Goal: Transaction & Acquisition: Purchase product/service

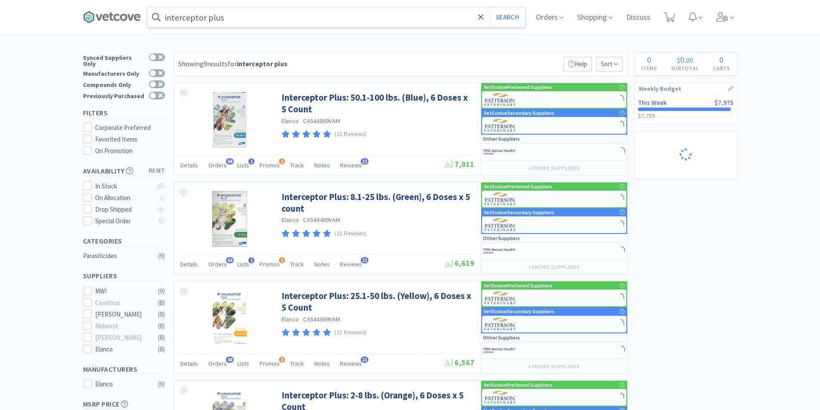
select select "1"
select select "2"
select select "1"
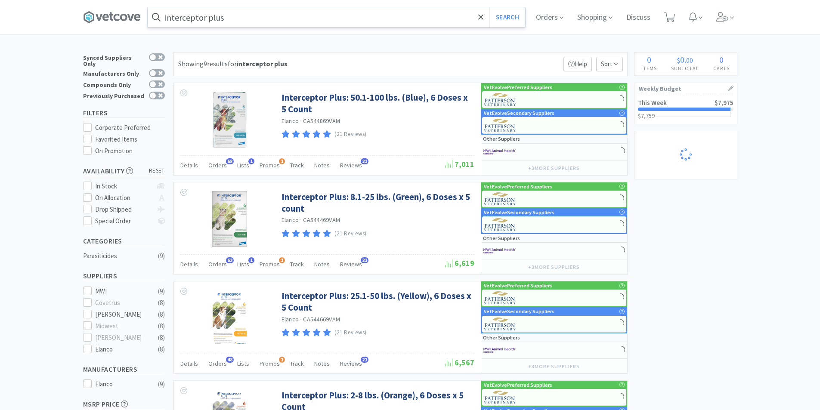
select select "1"
select select "3"
select select "10"
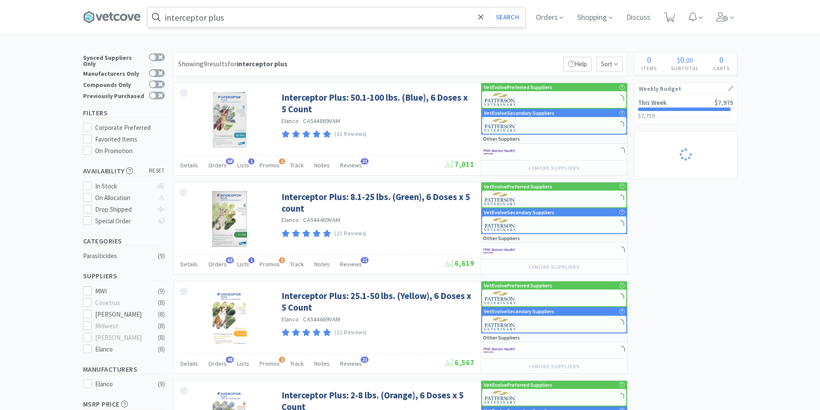
select select "3"
select select "2"
select select "50"
select select "1"
select select "2"
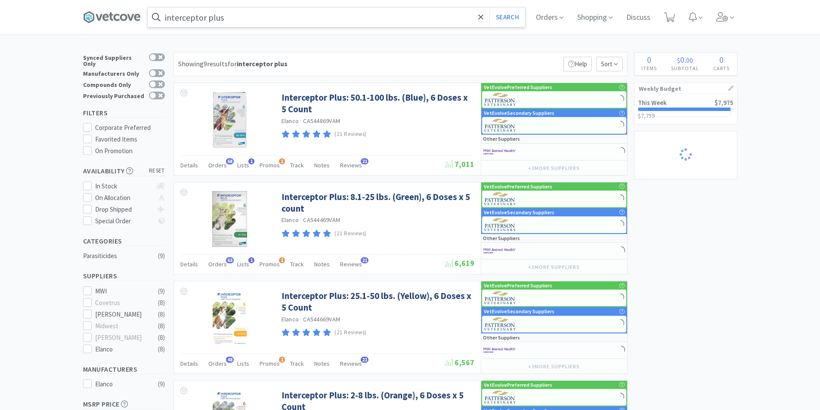
select select "1"
select select "3"
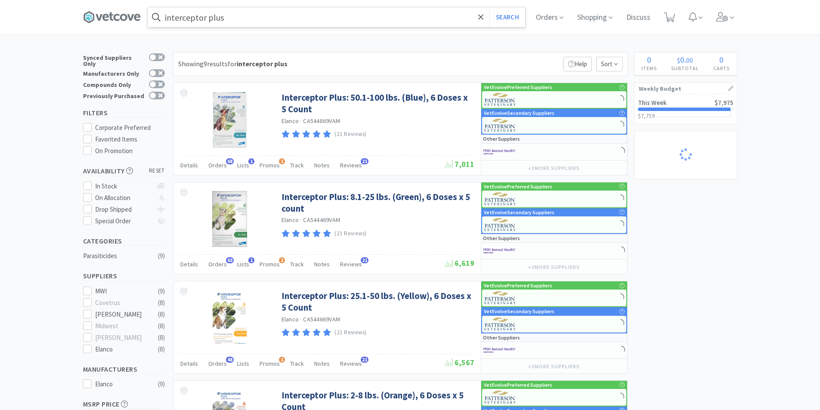
select select "10"
select select "1"
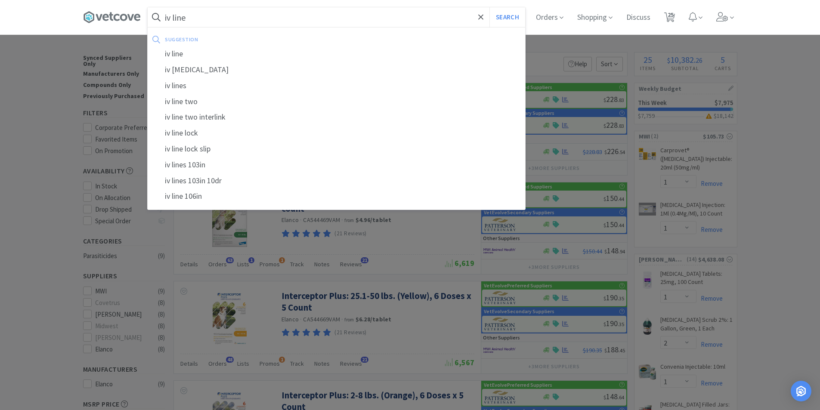
click at [490, 7] on button "Search" at bounding box center [508, 17] width 36 height 20
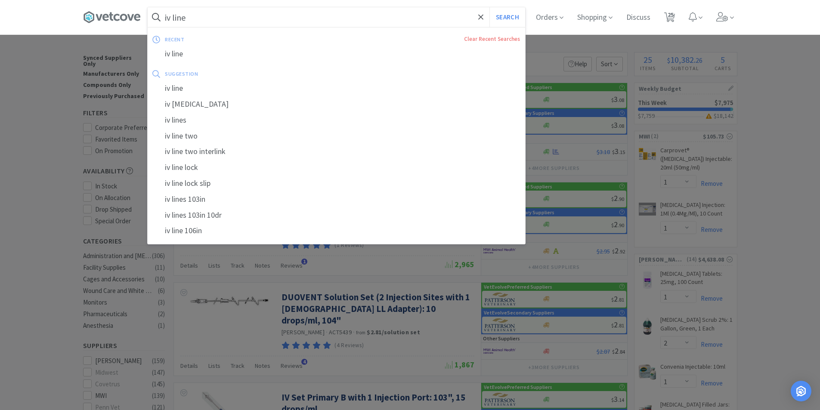
click at [208, 12] on input "iv line" at bounding box center [337, 17] width 378 height 20
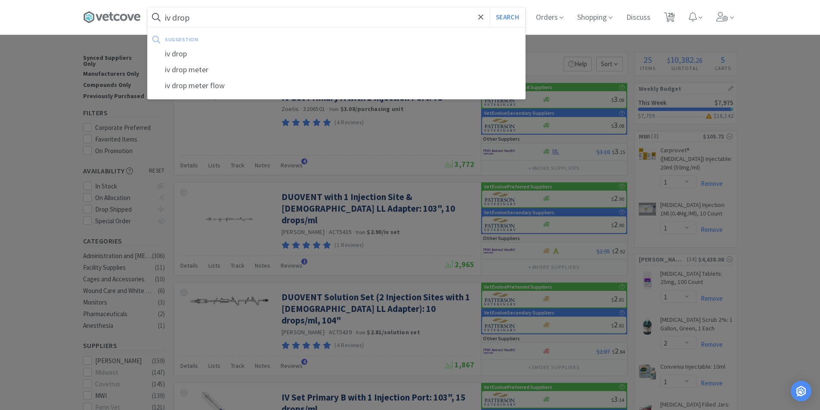
type input "iv drop"
click at [490, 7] on button "Search" at bounding box center [508, 17] width 36 height 20
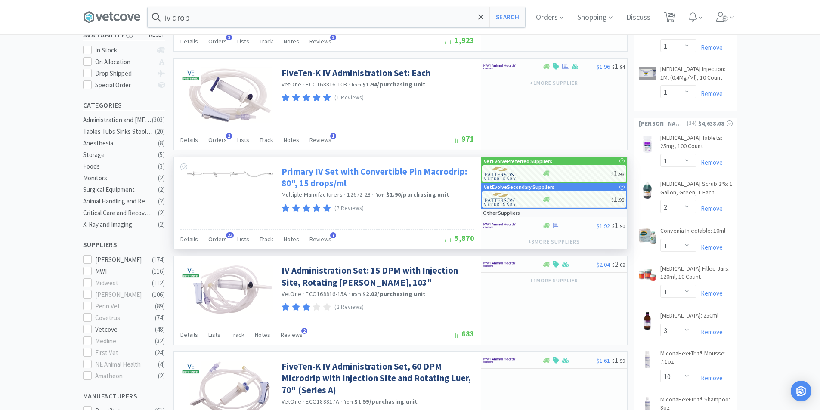
scroll to position [129, 0]
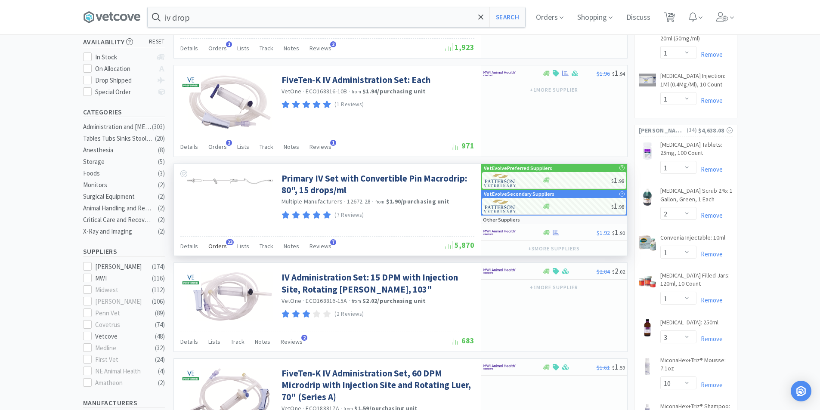
click at [218, 248] on span "Orders" at bounding box center [217, 246] width 19 height 8
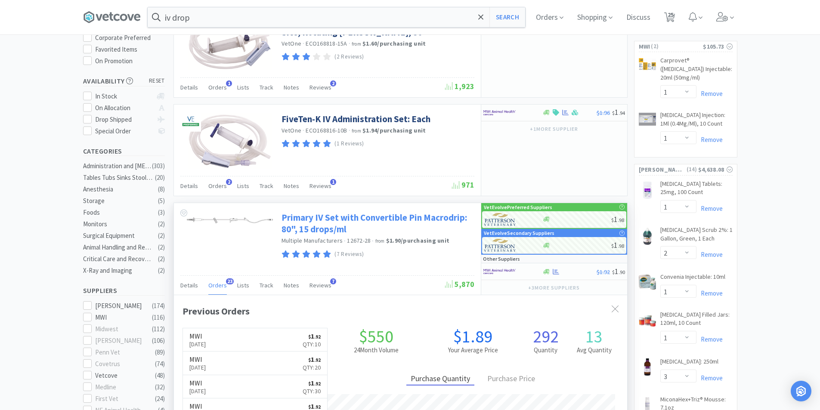
scroll to position [14, 0]
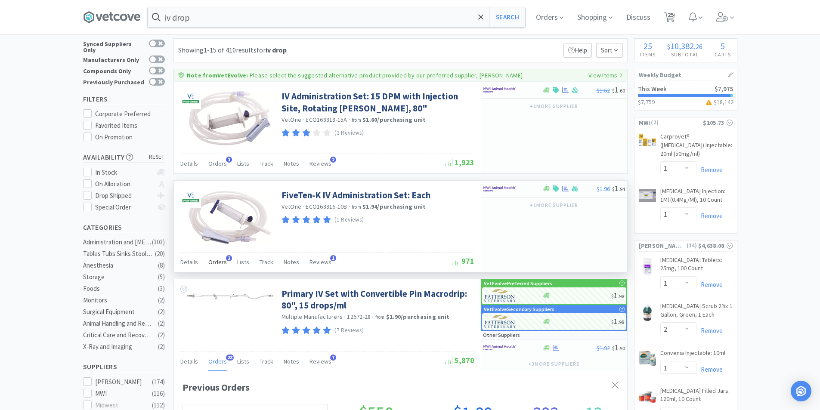
click at [218, 264] on span "Orders" at bounding box center [217, 262] width 19 height 8
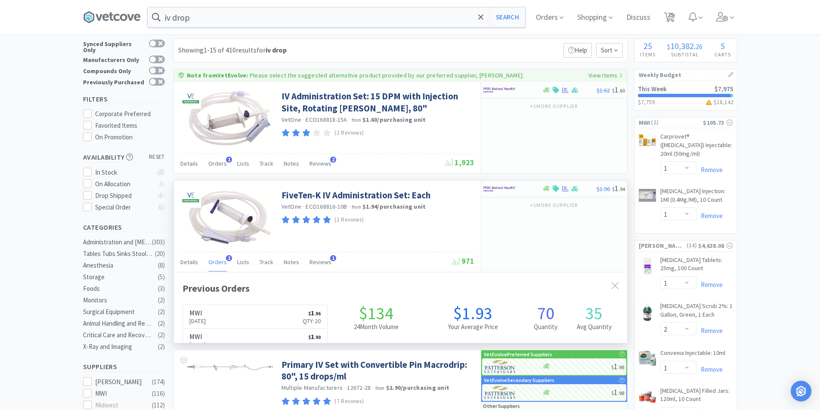
scroll to position [223, 453]
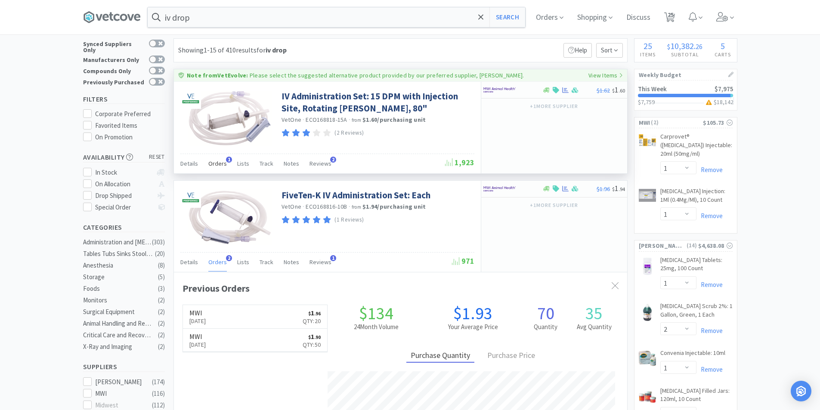
click at [222, 162] on span "Orders" at bounding box center [217, 164] width 19 height 8
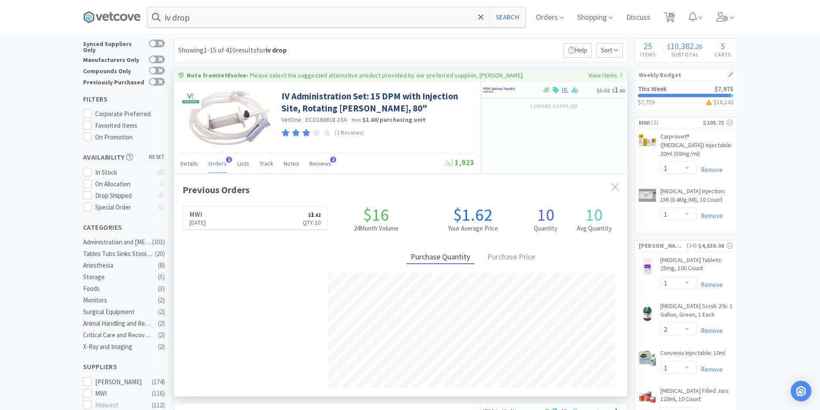
click at [220, 169] on div "Orders 1" at bounding box center [217, 165] width 19 height 16
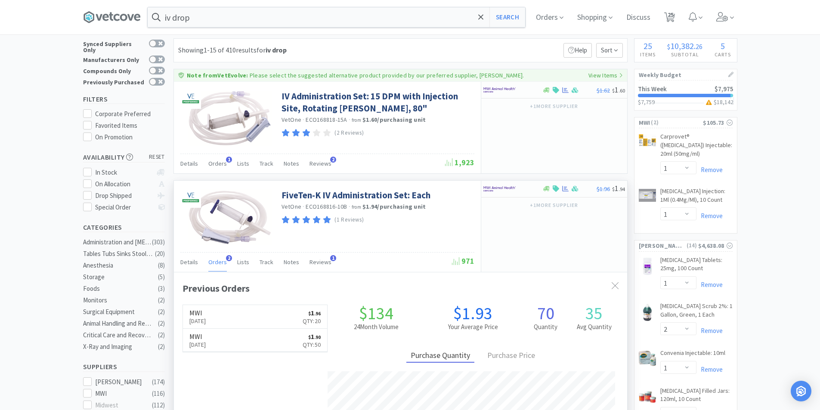
click at [226, 260] on span "2" at bounding box center [229, 258] width 6 height 6
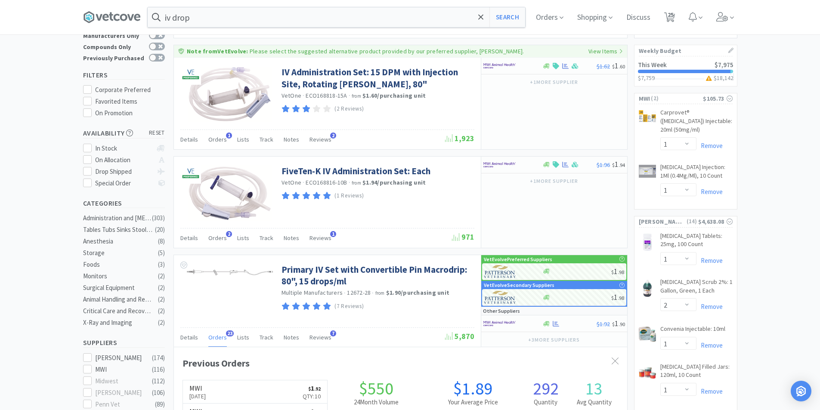
scroll to position [0, 0]
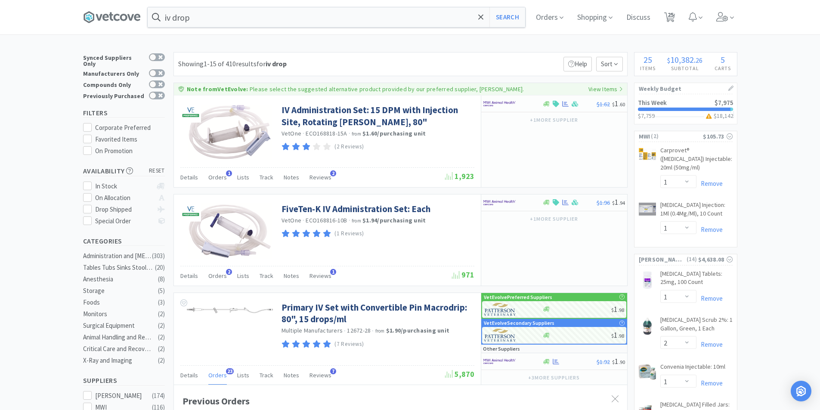
click at [678, 114] on div "$7,759 $ 18,142" at bounding box center [686, 116] width 96 height 6
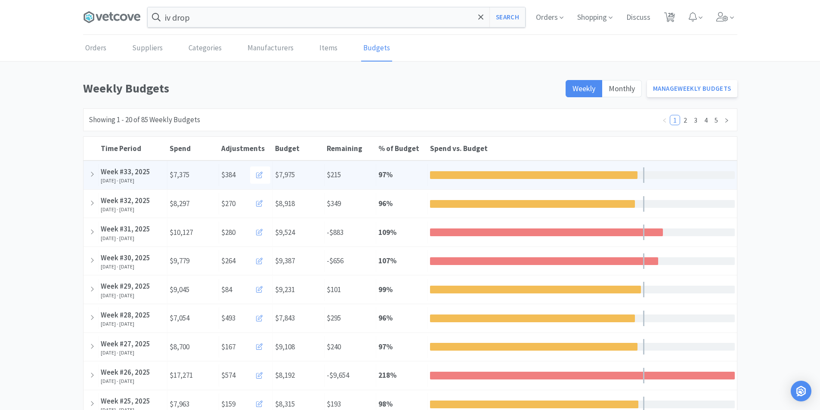
click at [187, 185] on div "Spend $7,375" at bounding box center [194, 175] width 52 height 22
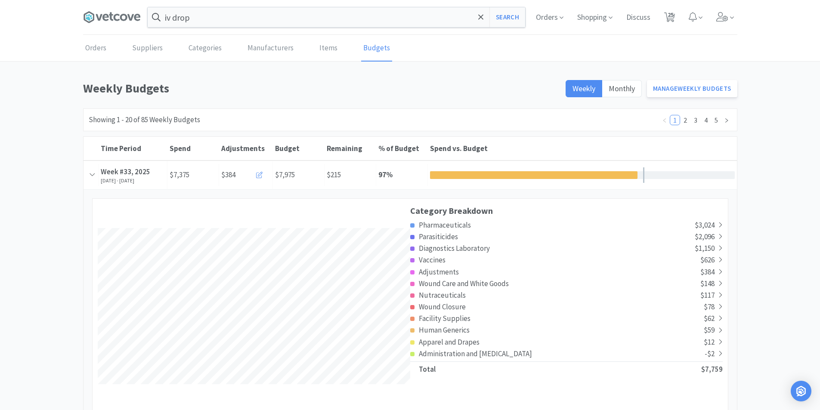
scroll to position [1559, 654]
click at [465, 356] on span "Administration and [MEDICAL_DATA]" at bounding box center [475, 353] width 113 height 9
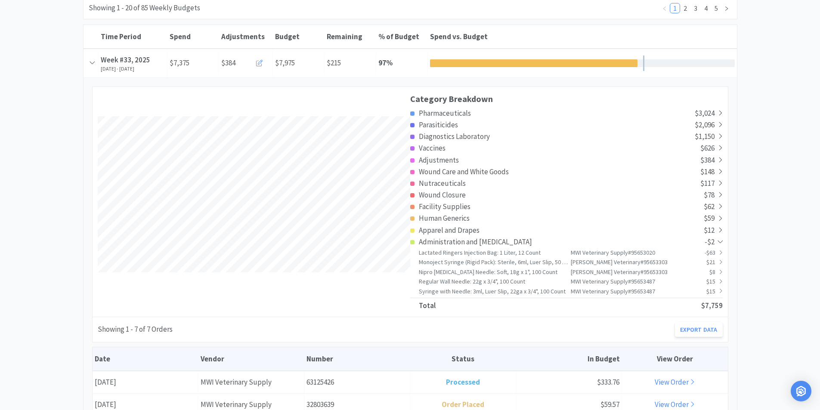
scroll to position [129, 0]
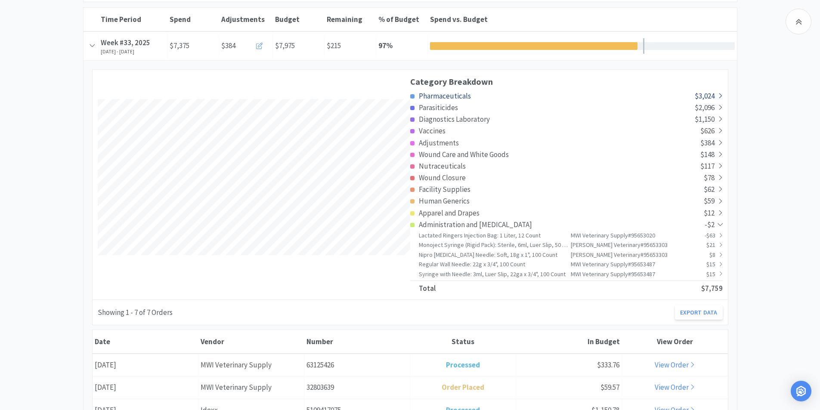
click at [441, 97] on span "Pharmaceuticals" at bounding box center [445, 95] width 52 height 9
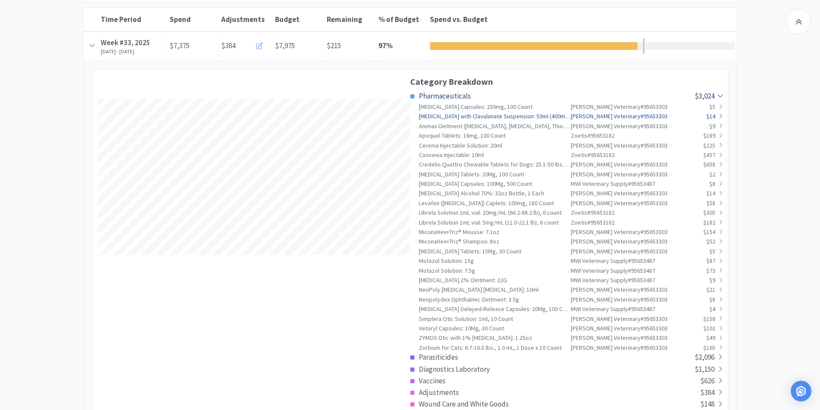
scroll to position [0, 0]
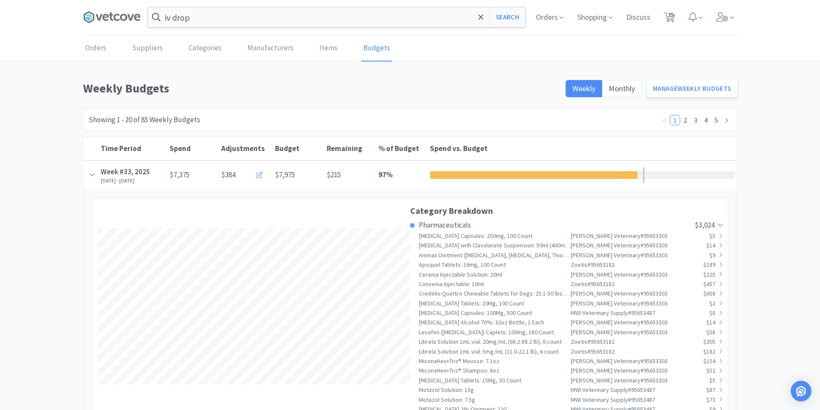
select select "1"
select select "2"
select select "1"
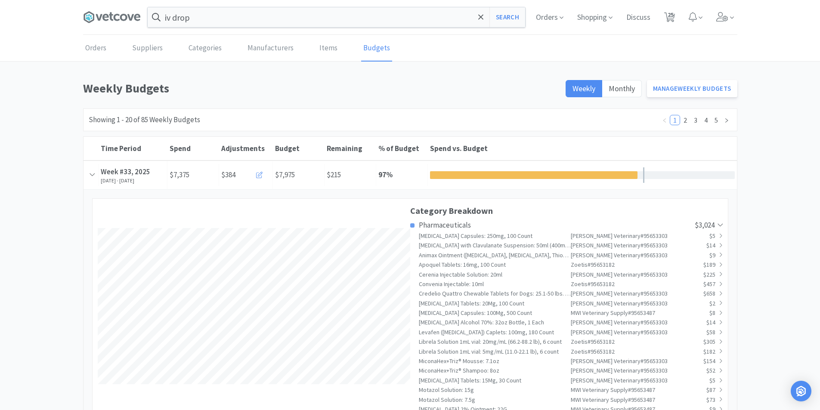
select select "1"
select select "3"
select select "10"
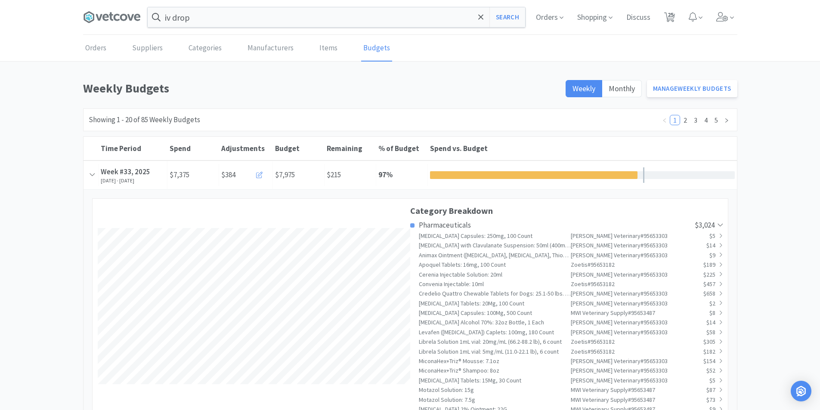
select select "3"
select select "2"
select select "50"
select select "1"
select select "2"
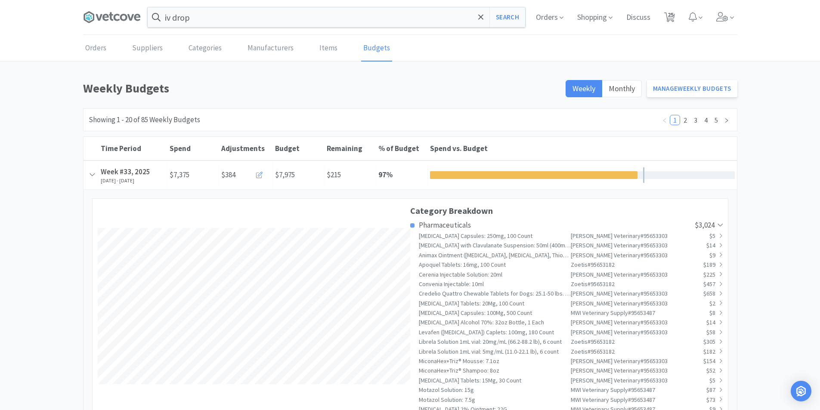
select select "1"
select select "3"
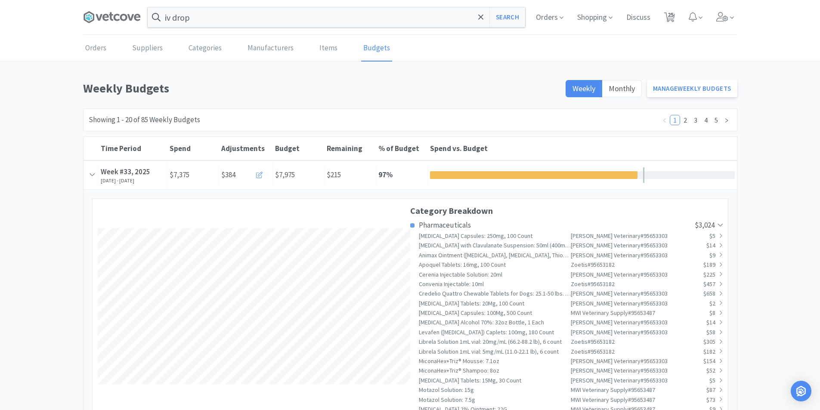
select select "10"
select select "1"
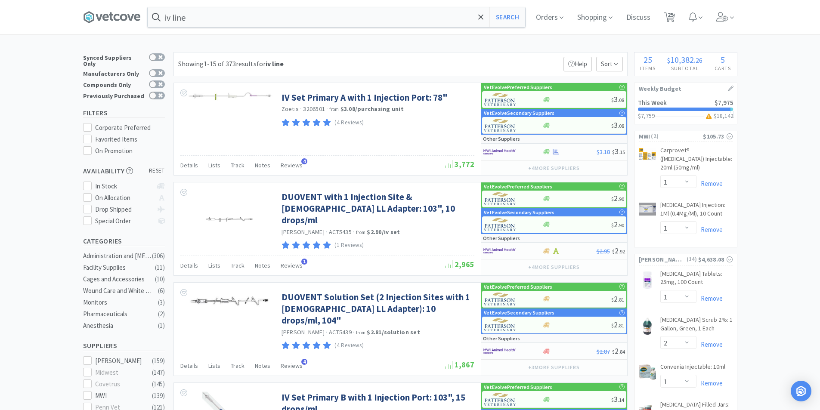
type input "iv drop"
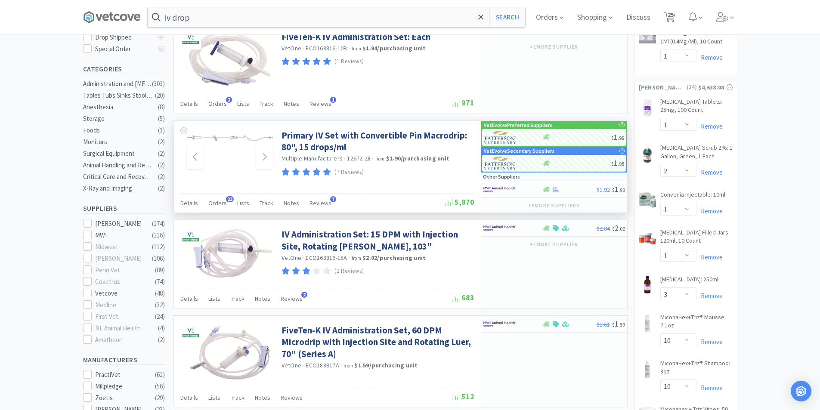
drag, startPoint x: 287, startPoint y: 138, endPoint x: 272, endPoint y: 136, distance: 15.2
click at [272, 136] on img at bounding box center [230, 138] width 86 height 17
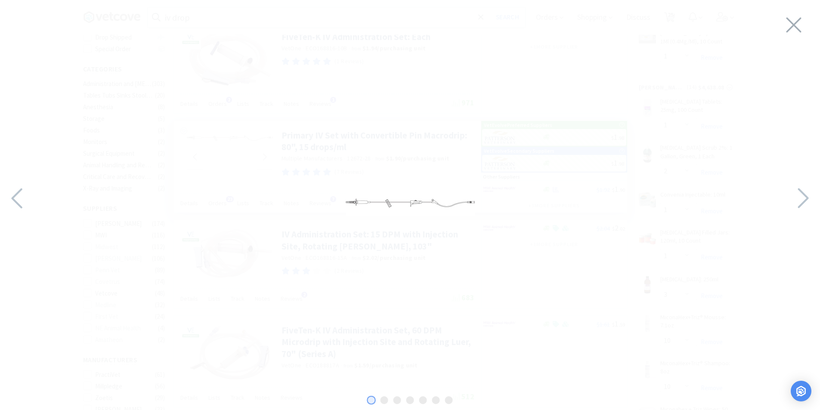
drag, startPoint x: 791, startPoint y: 24, endPoint x: 779, endPoint y: 29, distance: 13.0
click at [790, 25] on icon at bounding box center [794, 25] width 18 height 24
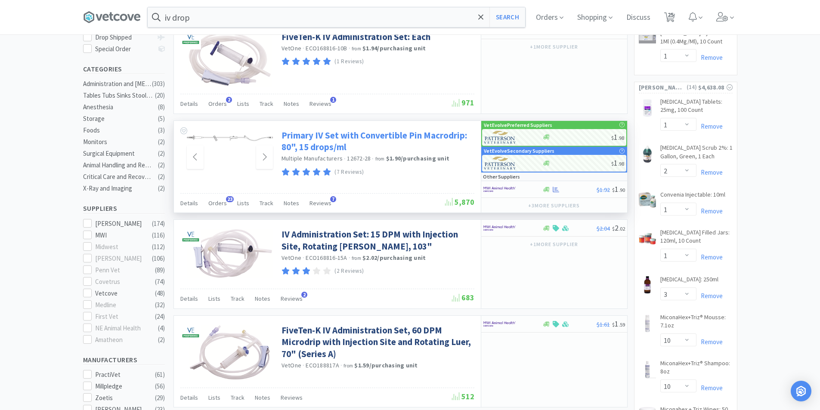
drag, startPoint x: 295, startPoint y: 137, endPoint x: 409, endPoint y: 145, distance: 113.5
click at [409, 145] on link "Primary IV Set with Convertible Pin Macrodrip: 80", 15 drops/ml" at bounding box center [377, 142] width 191 height 24
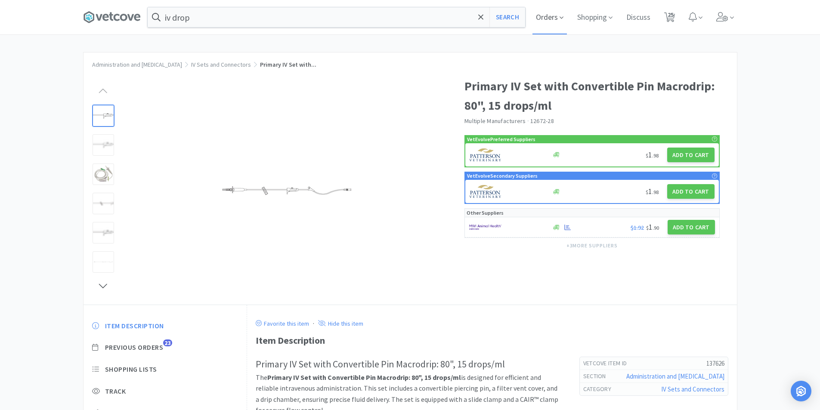
click at [559, 17] on span "Orders" at bounding box center [550, 17] width 34 height 34
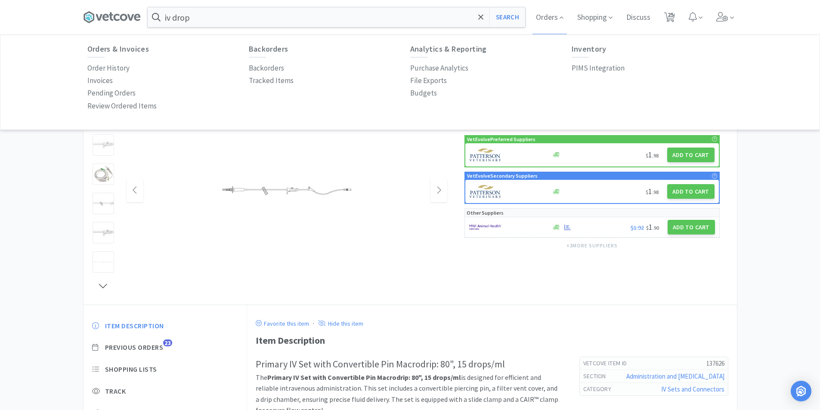
click at [338, 150] on div at bounding box center [287, 191] width 321 height 172
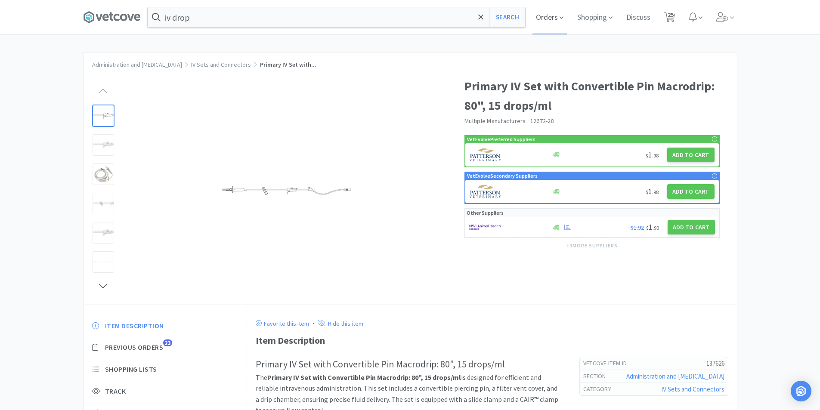
click at [565, 24] on span "Orders" at bounding box center [550, 17] width 34 height 34
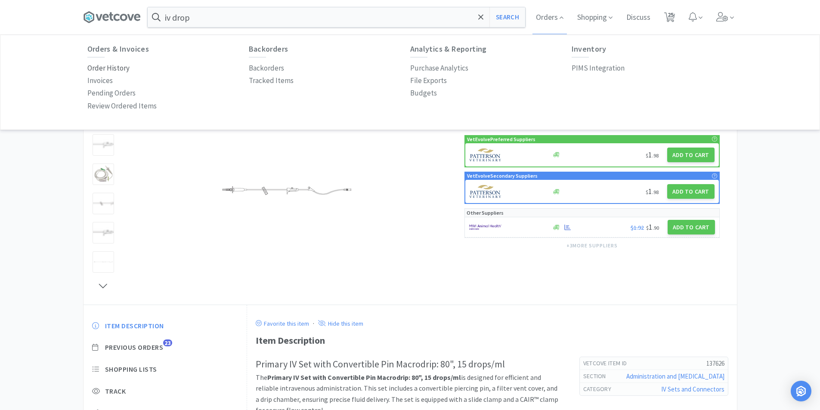
click at [123, 69] on p "Order History" at bounding box center [108, 68] width 42 height 12
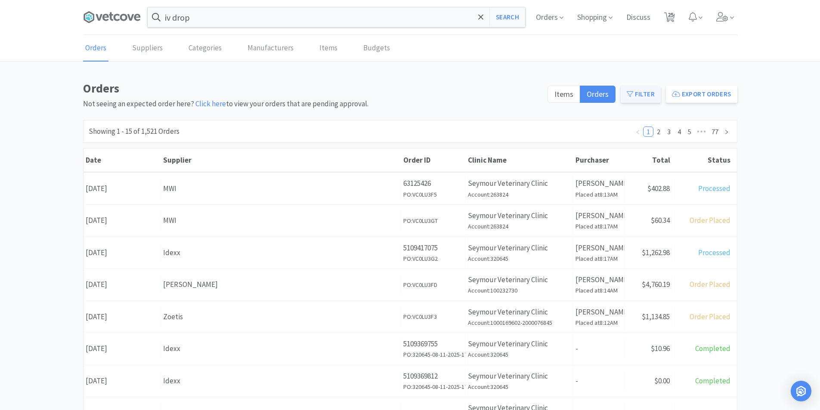
click at [631, 99] on button "Filter" at bounding box center [641, 94] width 40 height 17
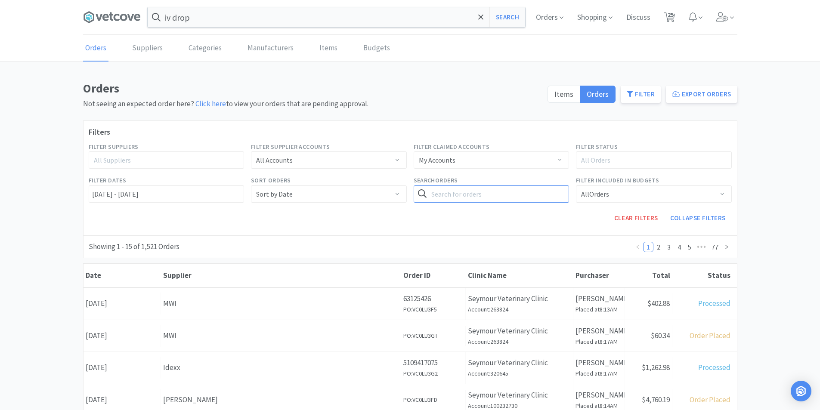
click at [454, 197] on input "text" at bounding box center [492, 194] width 156 height 17
type input "primary iv"
click at [534, 186] on button "Search" at bounding box center [551, 194] width 35 height 17
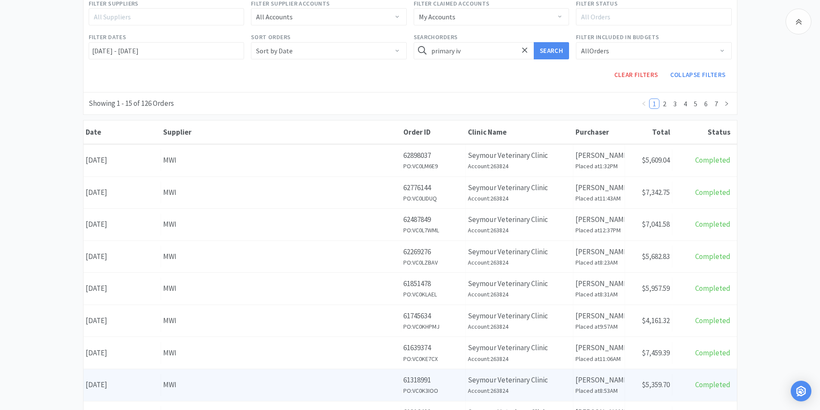
scroll to position [129, 0]
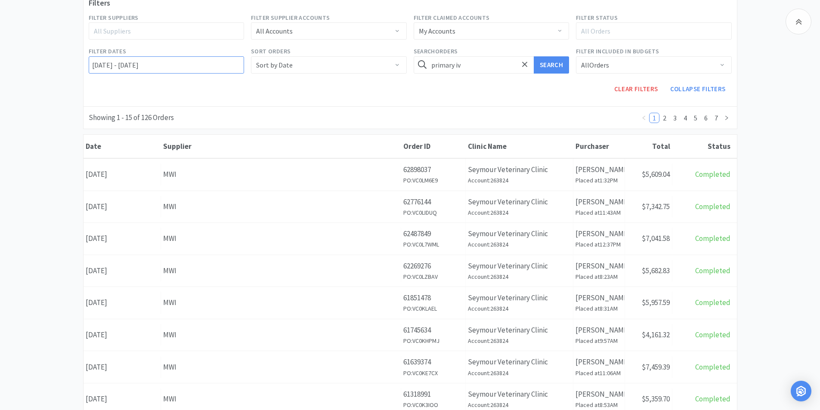
click at [123, 65] on input "[DATE] - [DATE]" at bounding box center [167, 64] width 156 height 17
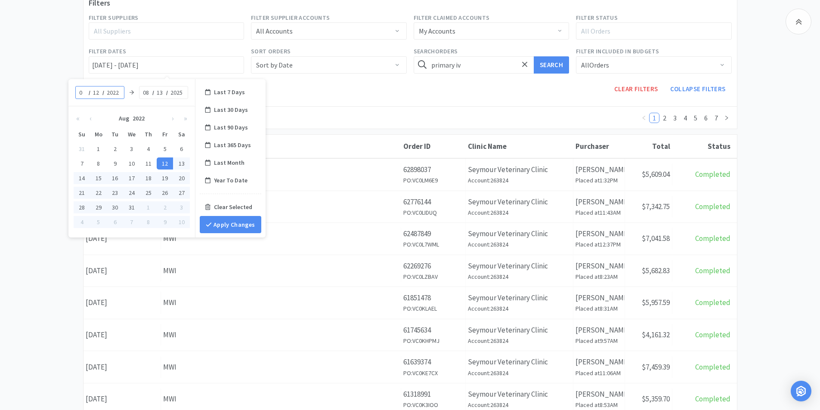
type input "08"
click at [115, 91] on input "2022" at bounding box center [114, 92] width 16 height 9
type input "0"
type input "12"
type input "2025"
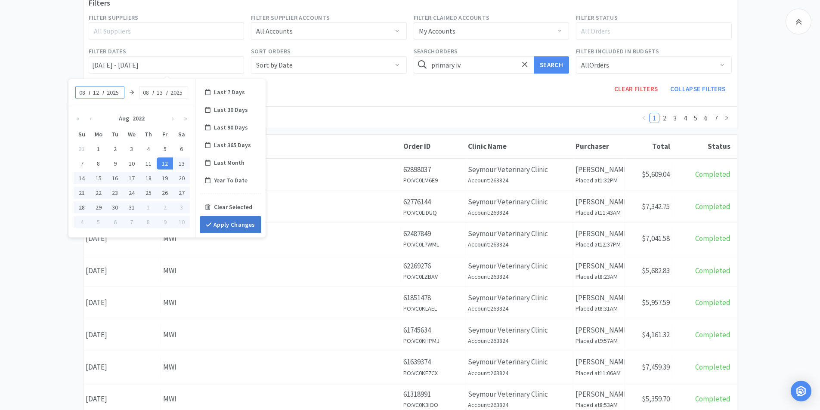
type input "[DATE] - [DATE]"
click at [222, 219] on button "Apply Changes" at bounding box center [231, 224] width 62 height 17
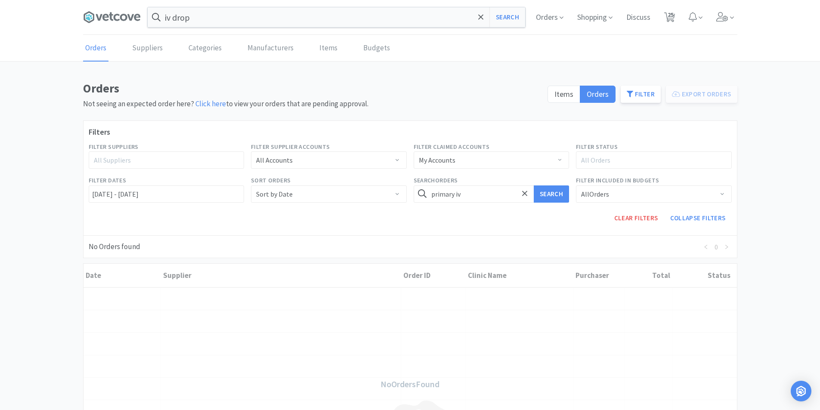
click at [453, 80] on h1 "Orders" at bounding box center [313, 88] width 460 height 19
click at [672, 17] on span "25" at bounding box center [671, 14] width 6 height 34
select select "10"
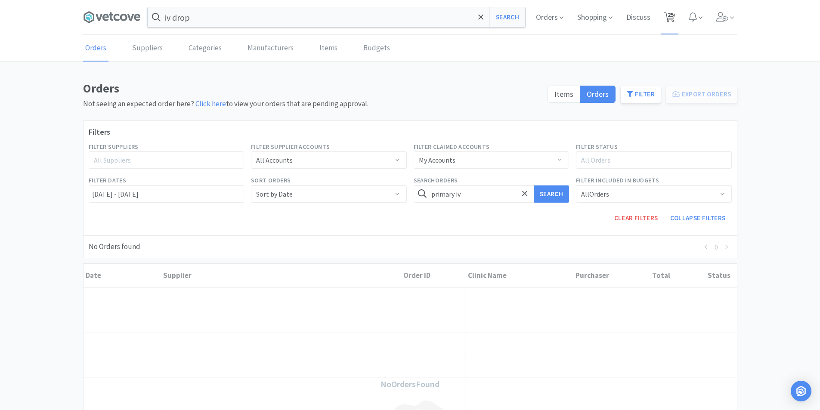
select select "10"
select select "1"
select select "3"
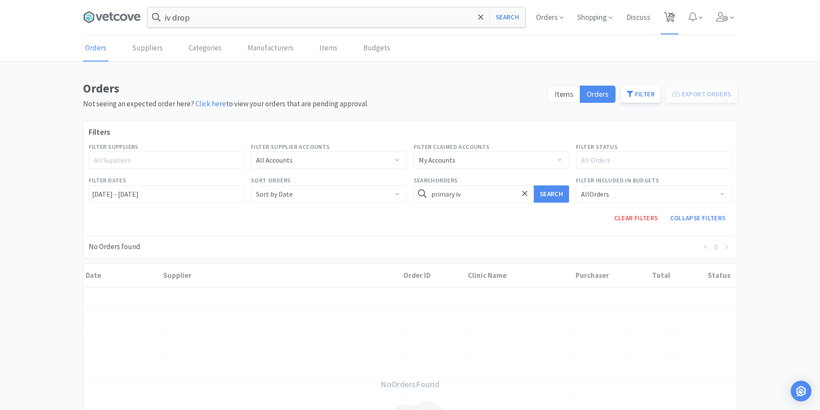
select select "1"
select select "2"
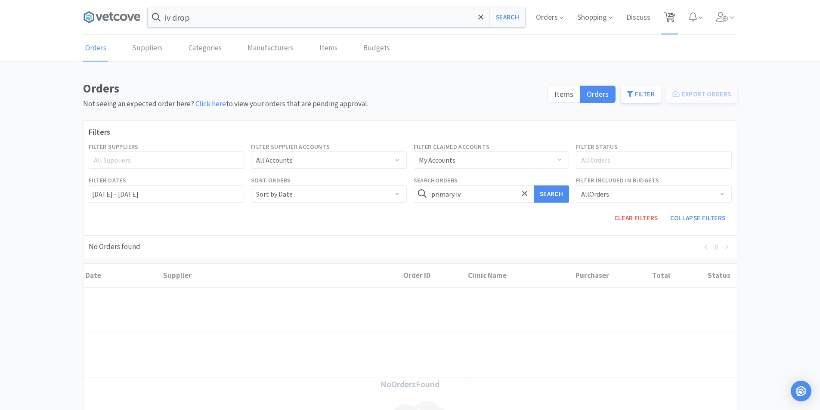
select select "1"
select select "3"
select select "10"
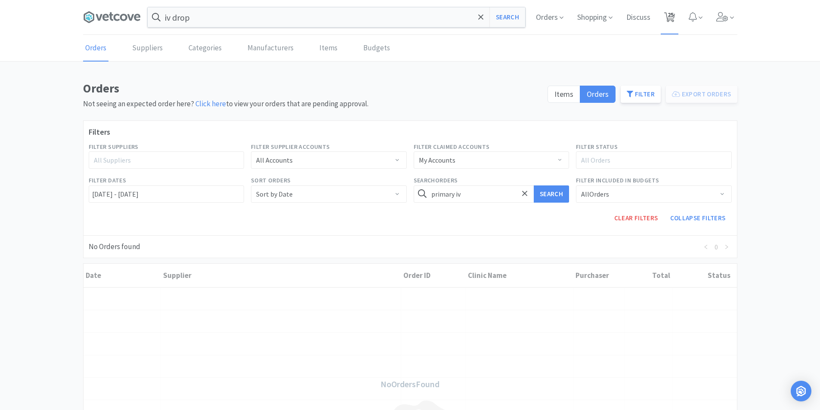
select select "10"
select select "3"
select select "2"
select select "50"
select select "1"
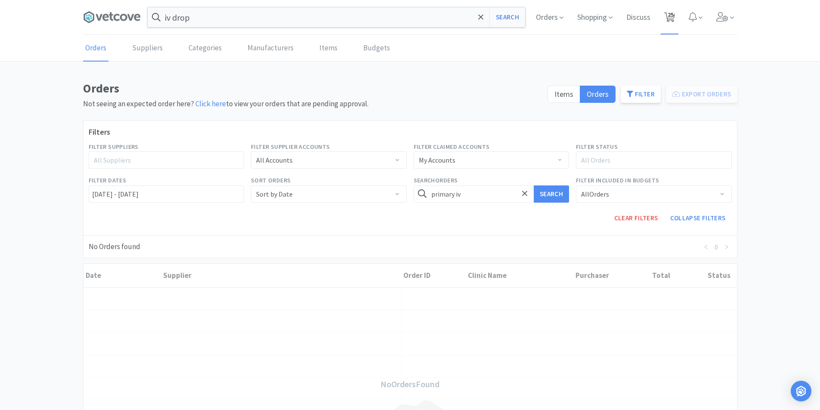
select select "2"
select select "1"
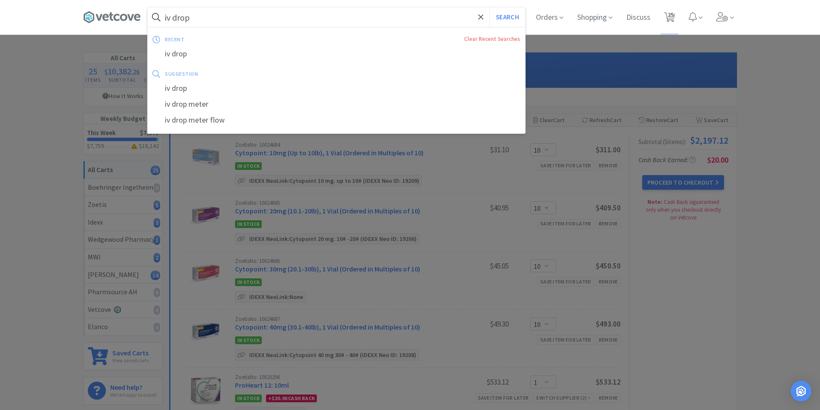
click at [210, 16] on input "iv drop" at bounding box center [337, 17] width 378 height 20
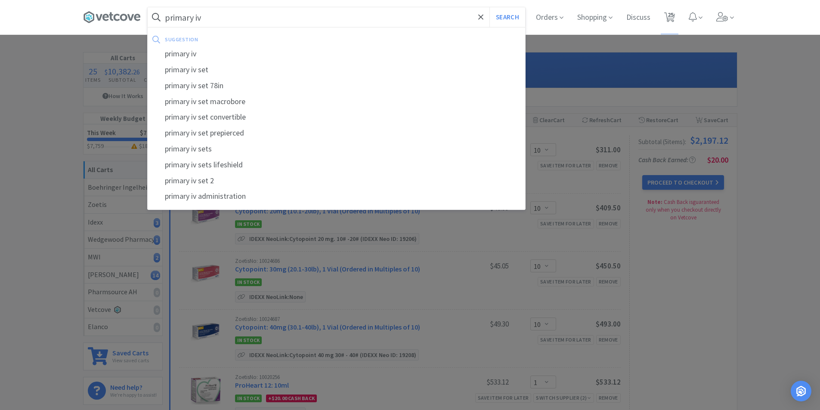
type input "primary iv"
click at [490, 7] on button "Search" at bounding box center [508, 17] width 36 height 20
select select "1"
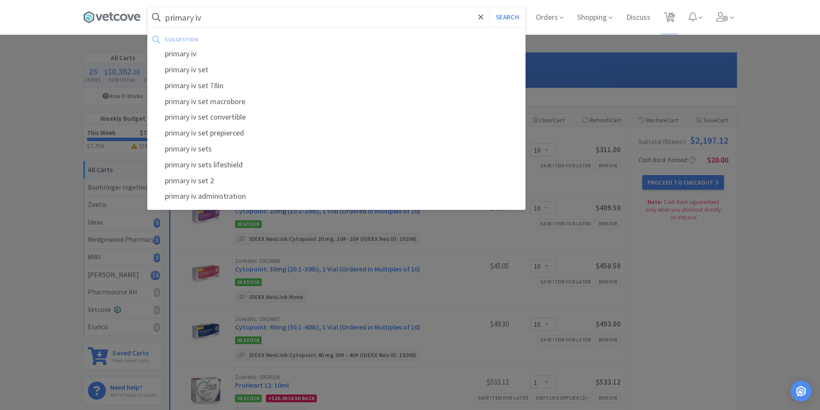
select select "2"
select select "1"
select select "3"
select select "10"
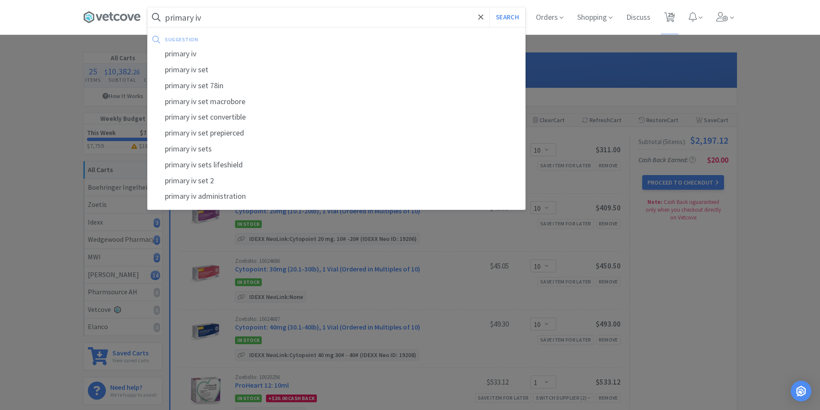
select select "10"
select select "3"
select select "2"
select select "50"
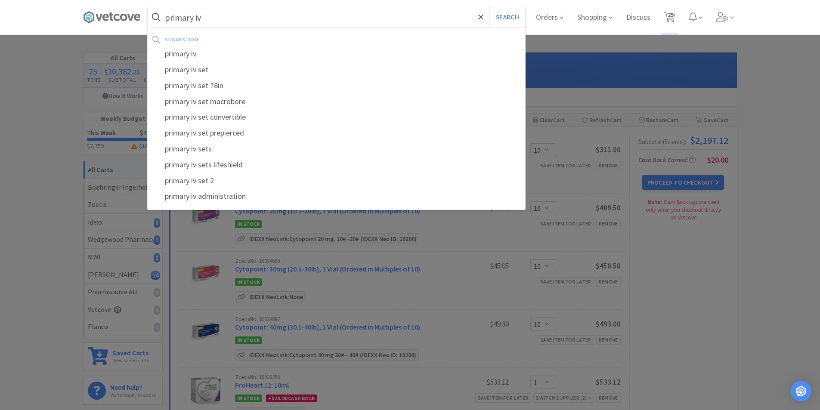
select select "1"
select select "2"
select select "1"
select select "3"
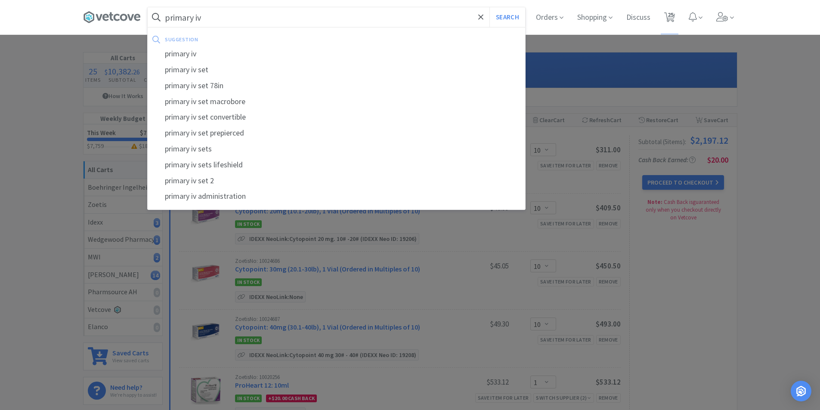
select select "3"
select select "10"
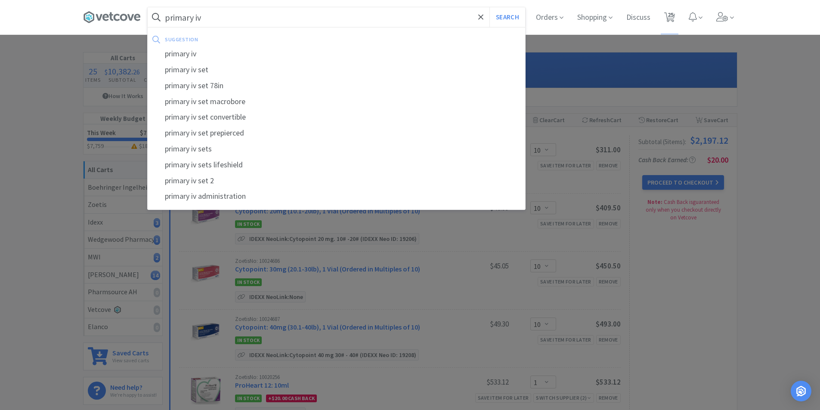
select select "10"
select select "1"
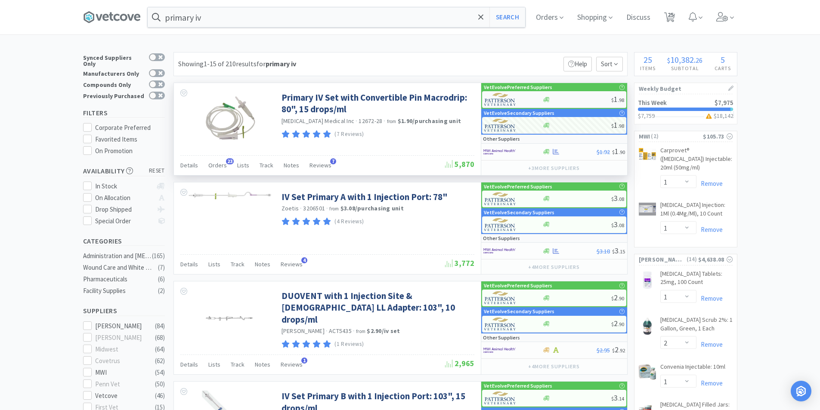
click at [515, 98] on img at bounding box center [500, 99] width 32 height 13
select select "1"
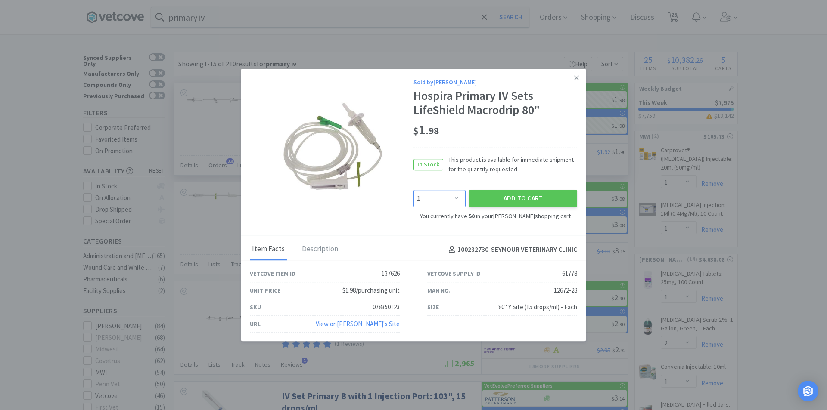
click at [458, 198] on select "Enter Quantity 1 2 3 4 5 6 7 8 9 10 11 12 13 14 15 16 17 18 19 20 Enter Quantity" at bounding box center [439, 198] width 52 height 17
type input "50"
click at [494, 198] on button "Add to Cart" at bounding box center [523, 197] width 108 height 17
select select "1"
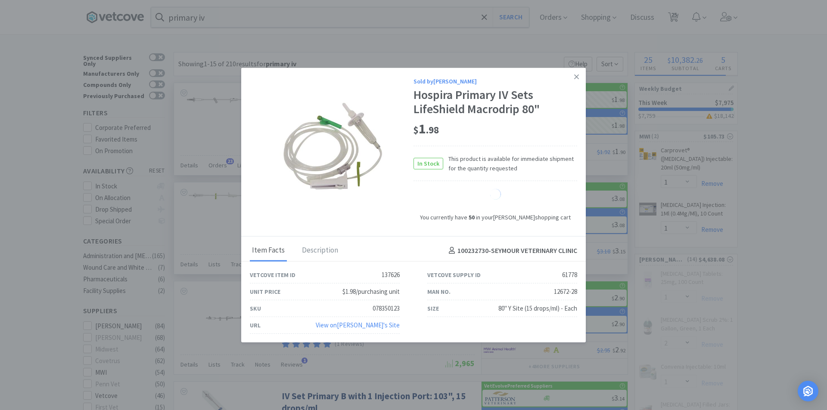
select select "1"
select select "10"
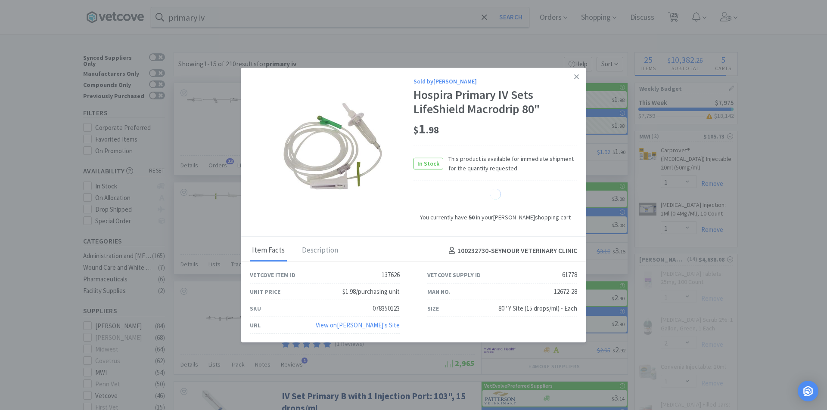
select select "10"
select select "3"
select select "2"
select select "100"
select select "1"
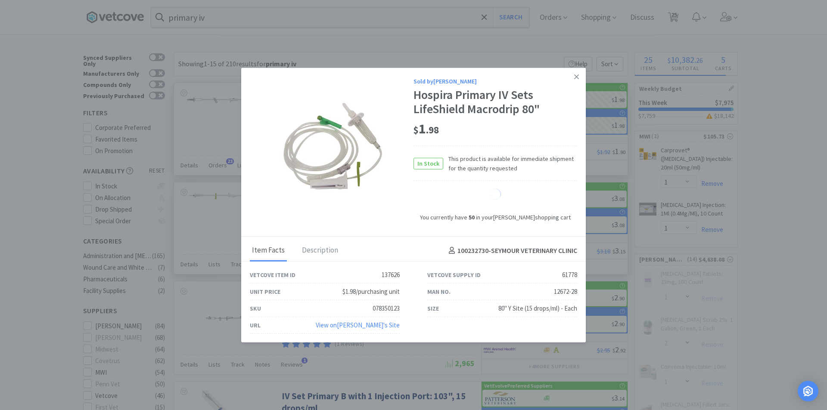
select select "2"
select select "1"
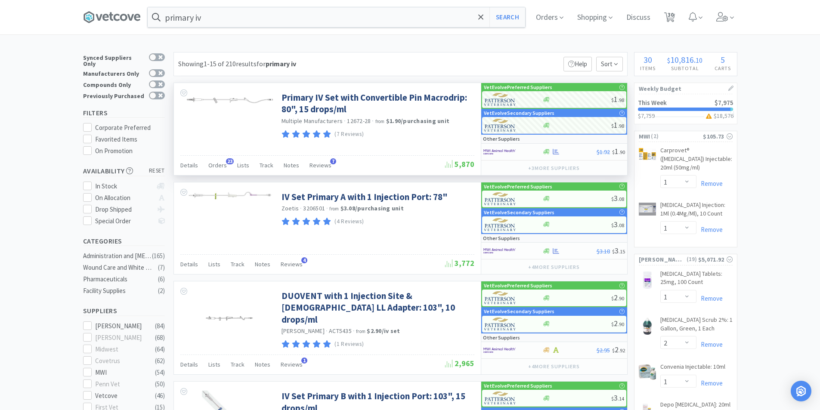
select select "1"
select select "3"
select select "1"
select select "10"
select select "3"
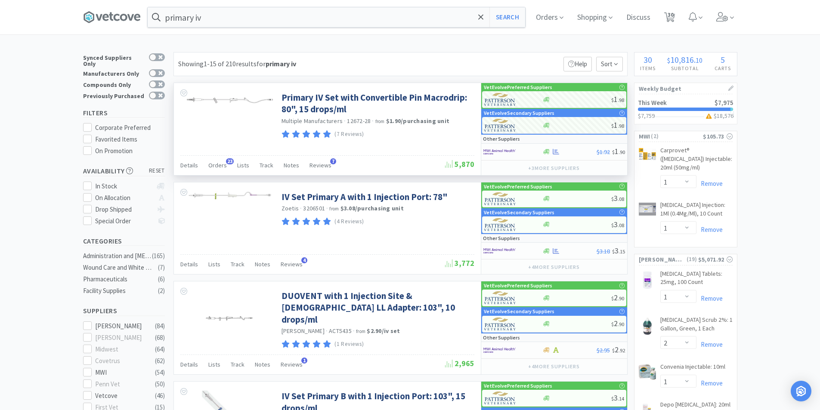
select select "2"
select select "1"
select select "2"
select select "100"
select select "1"
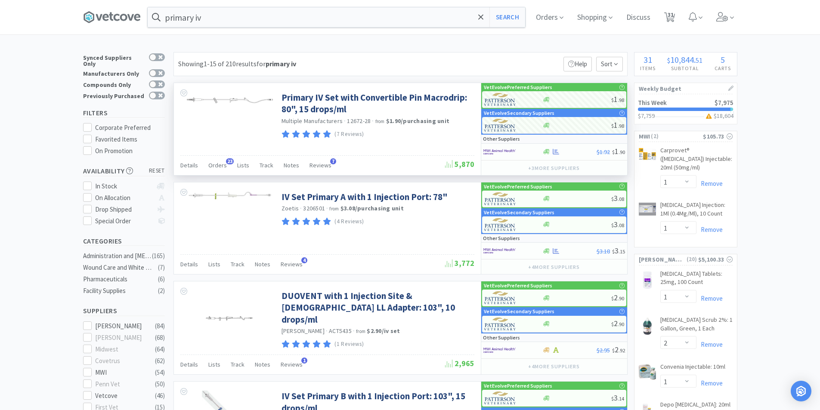
select select "2"
select select "1"
select select "3"
select select "1"
select select "10"
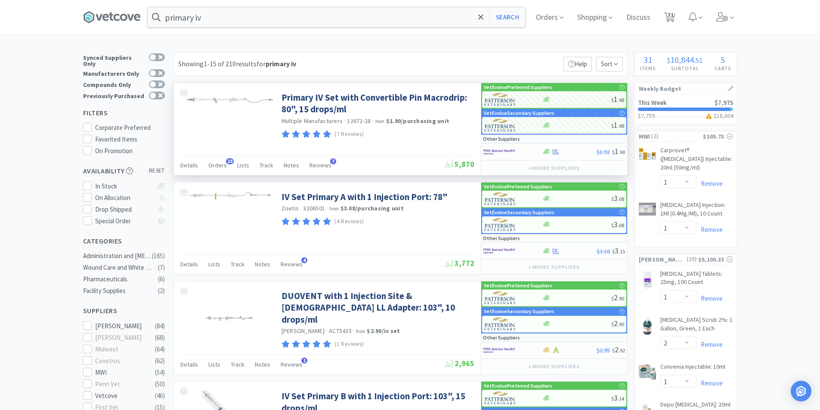
select select "3"
select select "2"
select select "1"
select select "2"
select select "100"
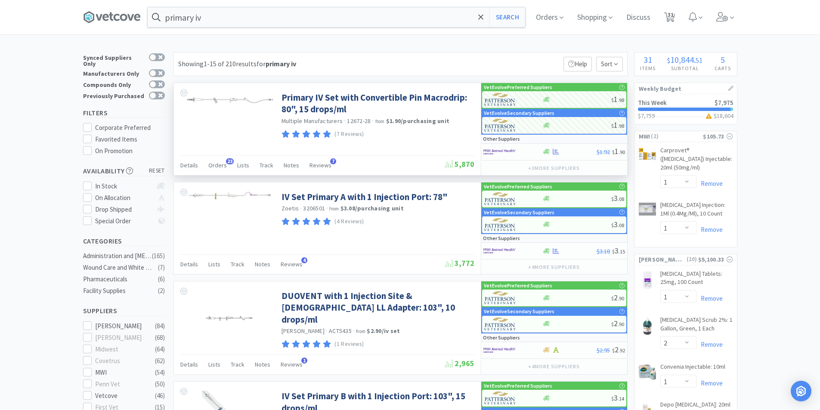
select select "1"
select select "2"
select select "1"
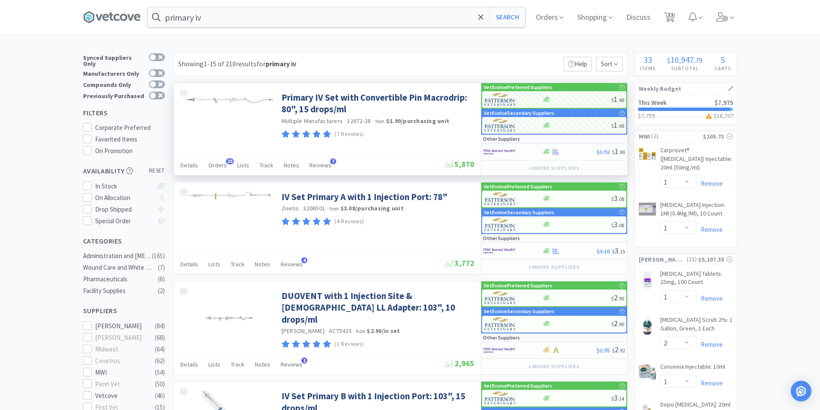
select select "3"
select select "1"
select select "10"
select select "3"
select select "2"
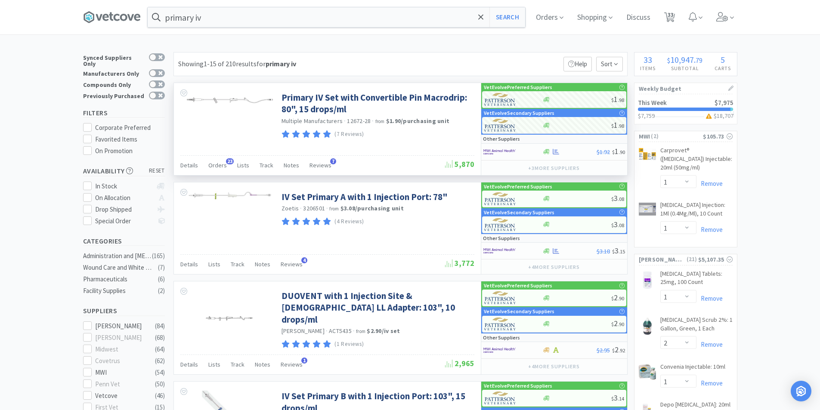
select select "1"
select select "2"
select select "100"
select select "1"
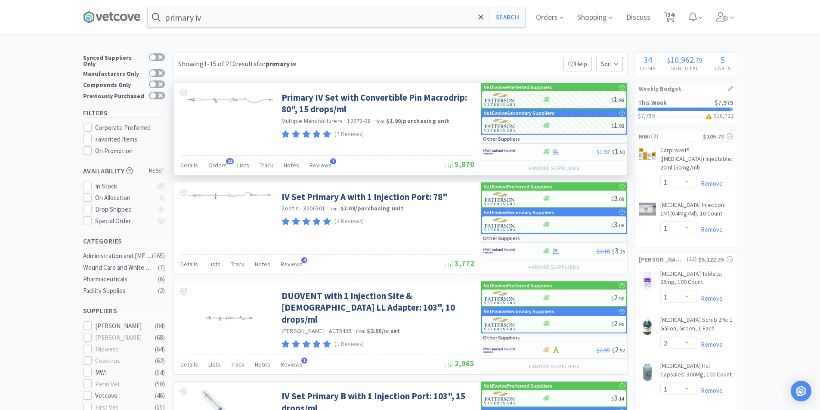
select select "2"
select select "1"
select select "3"
select select "1"
select select "10"
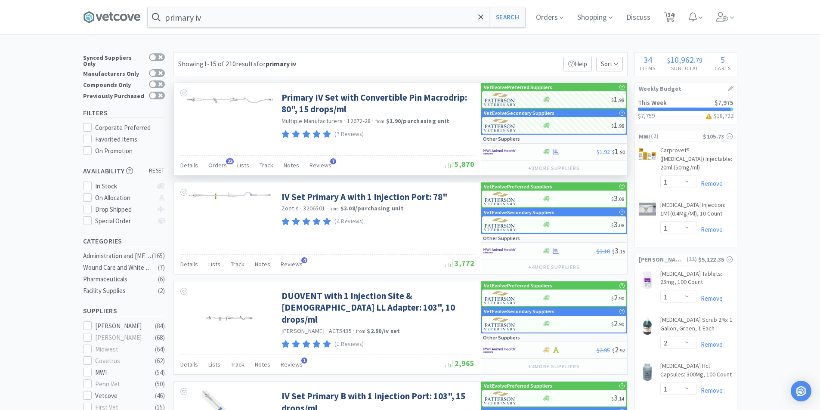
select select "3"
select select "2"
select select "1"
select select "2"
select select "100"
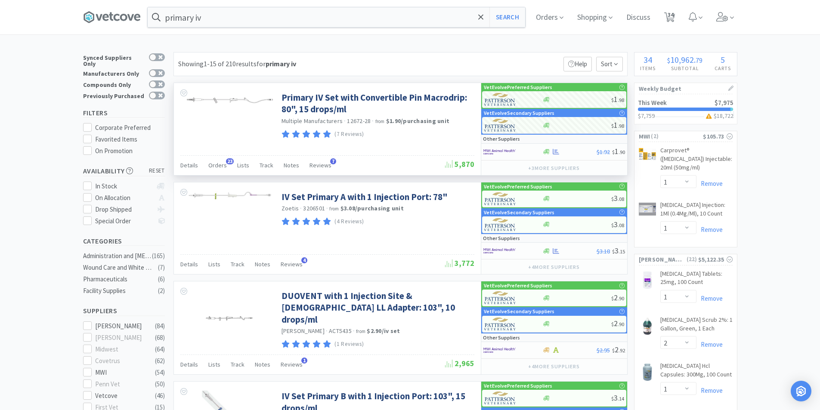
select select "1"
select select "2"
select select "1"
select select "2"
select select "1"
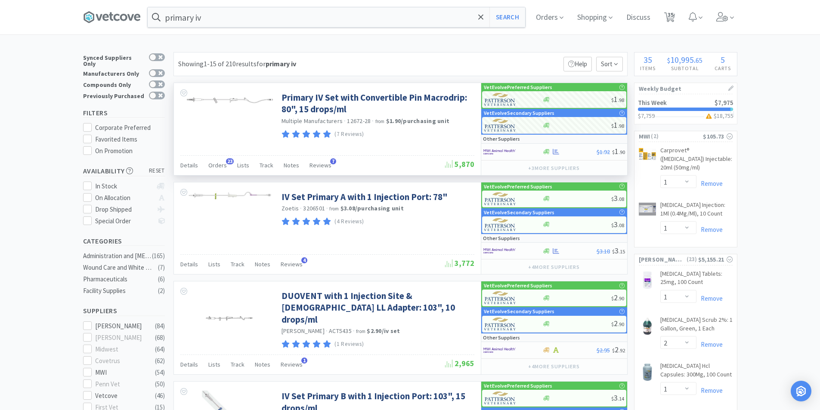
select select "3"
select select "1"
select select "10"
select select "3"
select select "2"
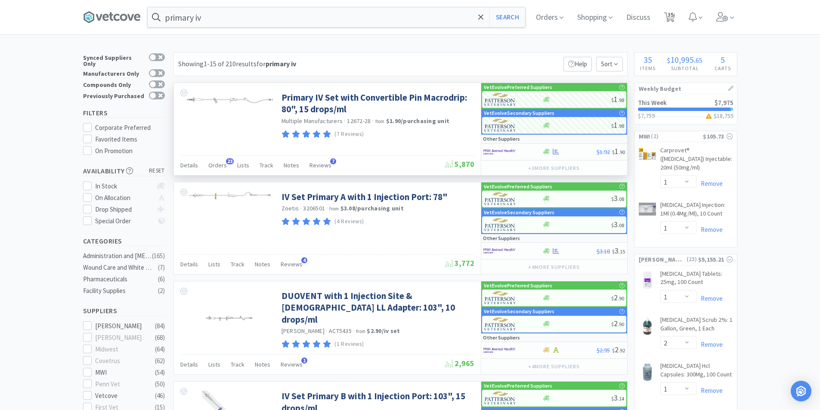
select select "1"
select select "2"
select select "100"
select select "1"
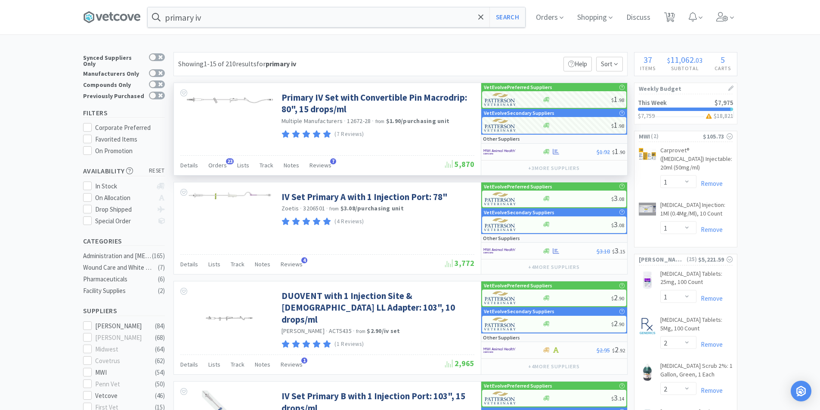
select select "1"
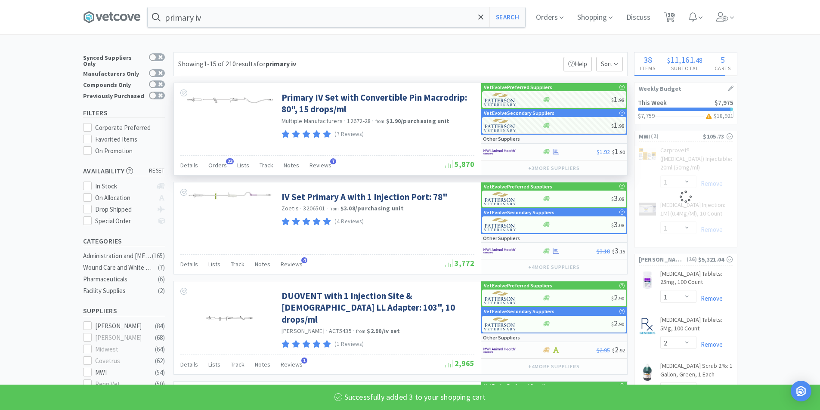
select select "3"
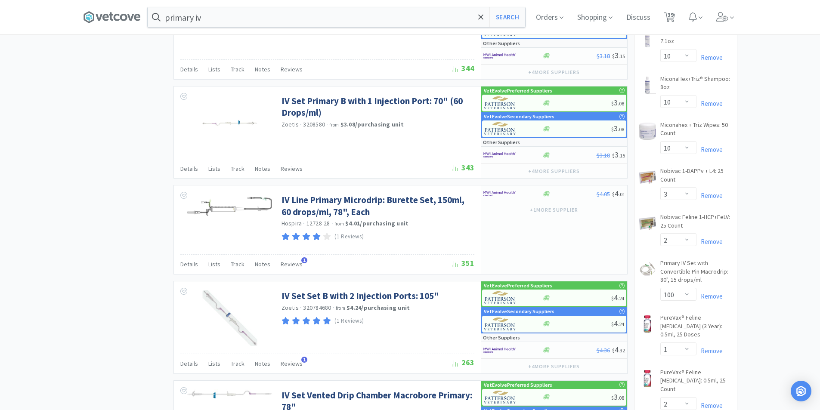
scroll to position [1163, 0]
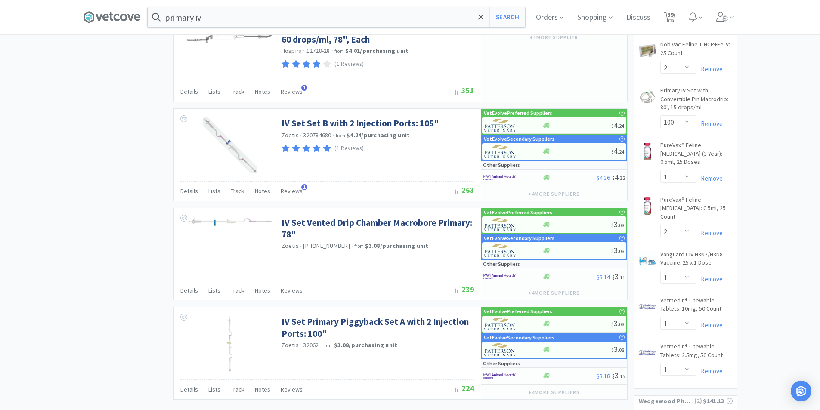
select select "1"
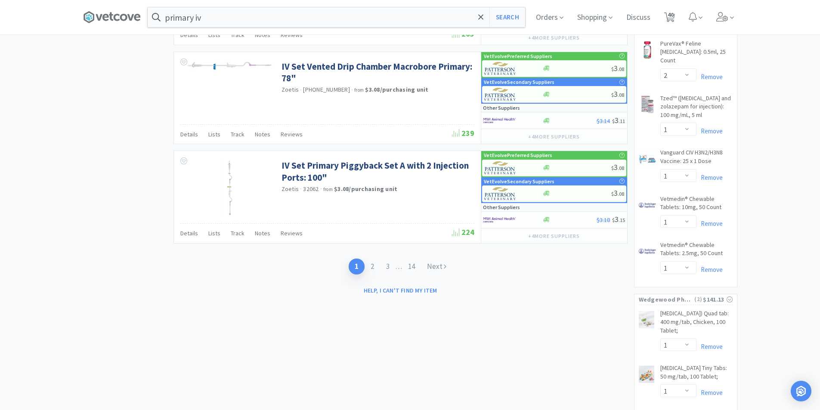
scroll to position [1304, 0]
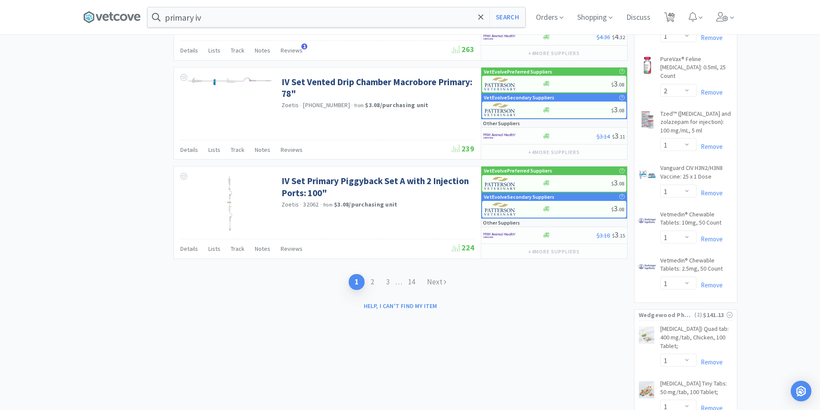
select select "1"
select select "3"
select select "1"
select select "10"
select select "3"
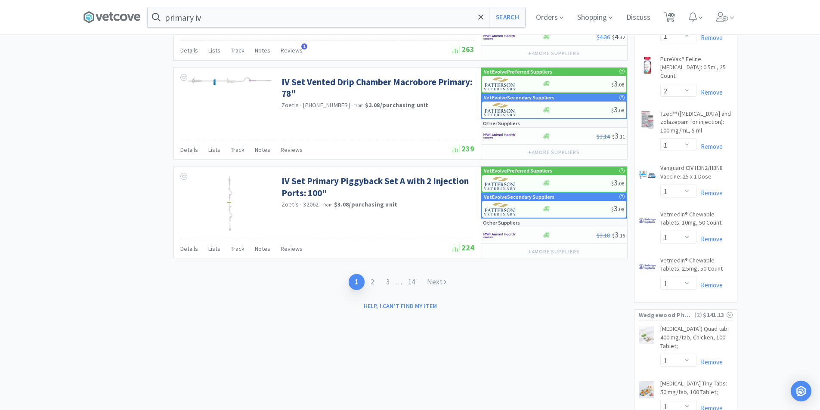
select select "2"
select select "1"
select select "2"
select select "100"
select select "1"
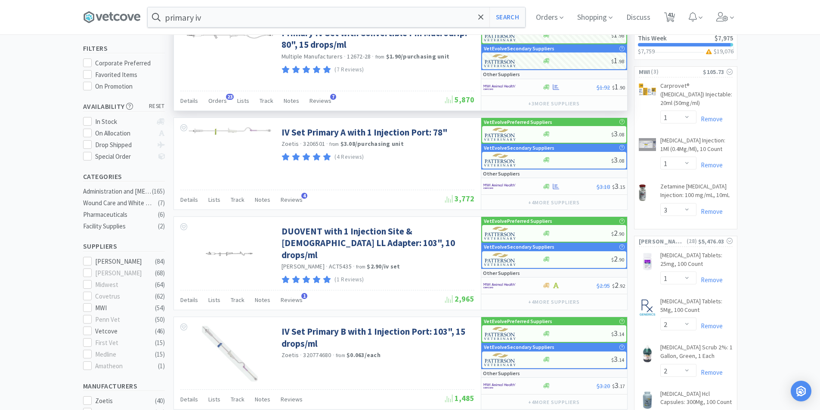
scroll to position [0, 0]
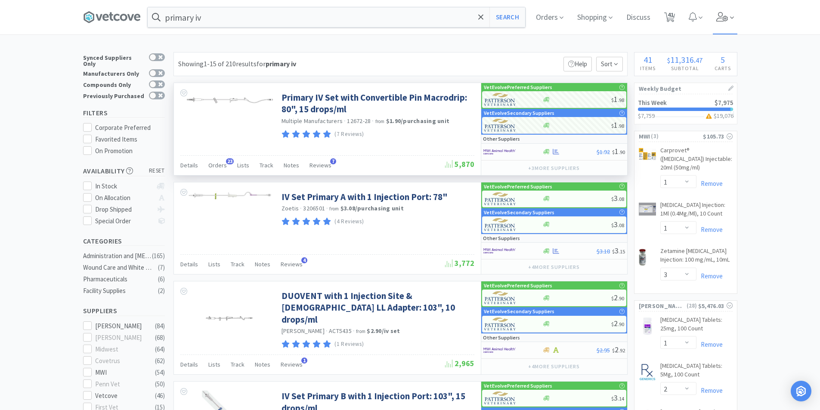
click at [736, 24] on span at bounding box center [725, 17] width 25 height 34
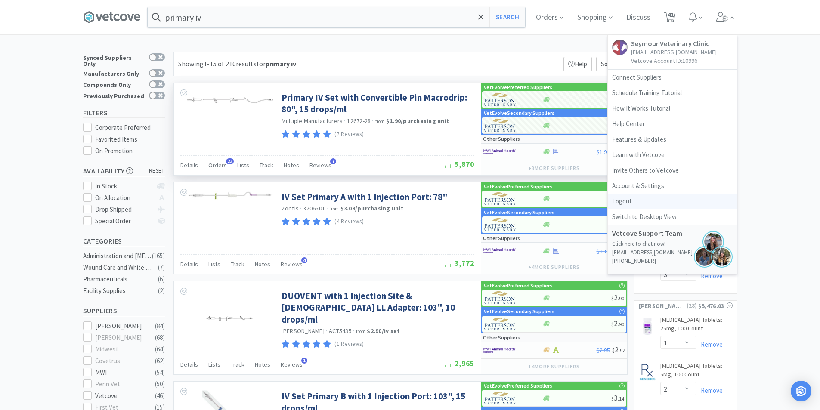
click at [641, 199] on link "Logout" at bounding box center [672, 202] width 129 height 16
